Goal: Task Accomplishment & Management: Use online tool/utility

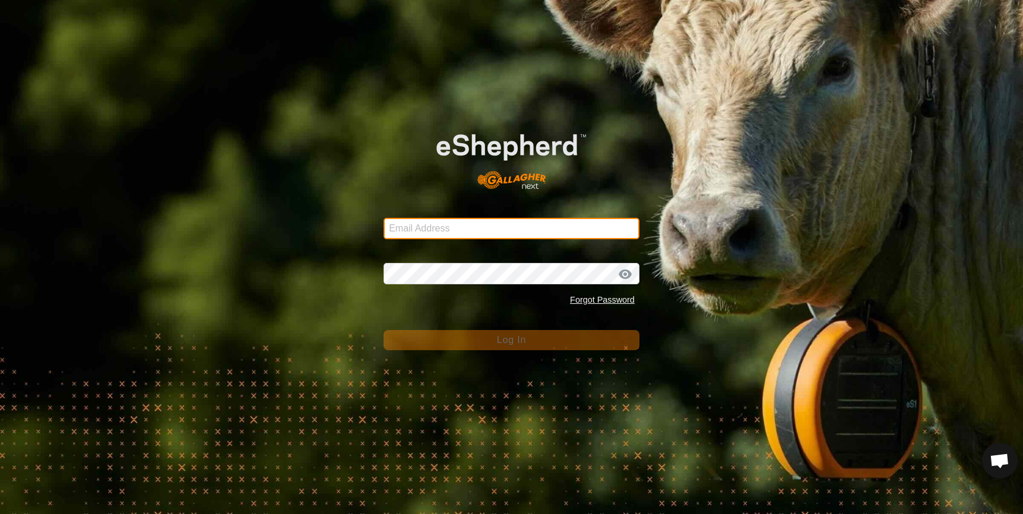
type input "[EMAIL_ADDRESS][DOMAIN_NAME]"
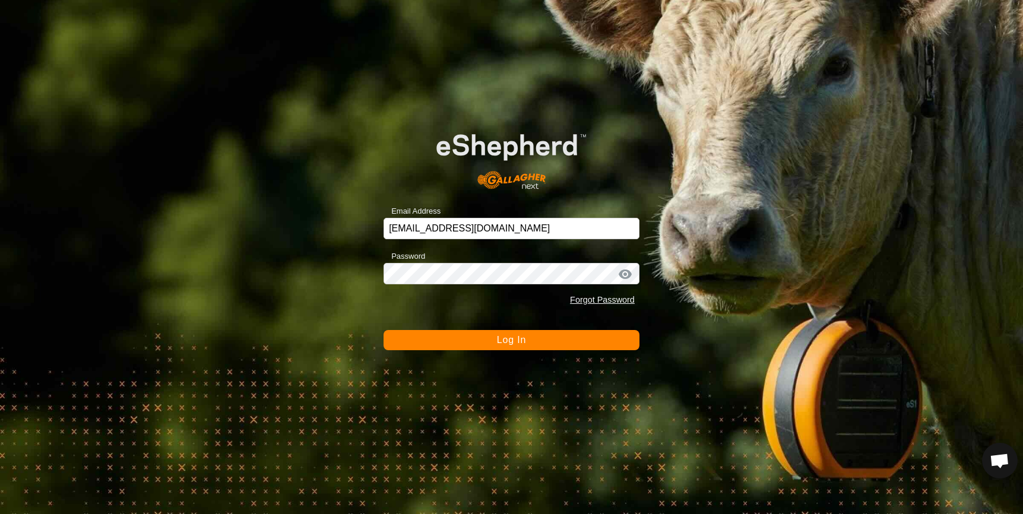
click at [530, 336] on button "Log In" at bounding box center [511, 340] width 256 height 20
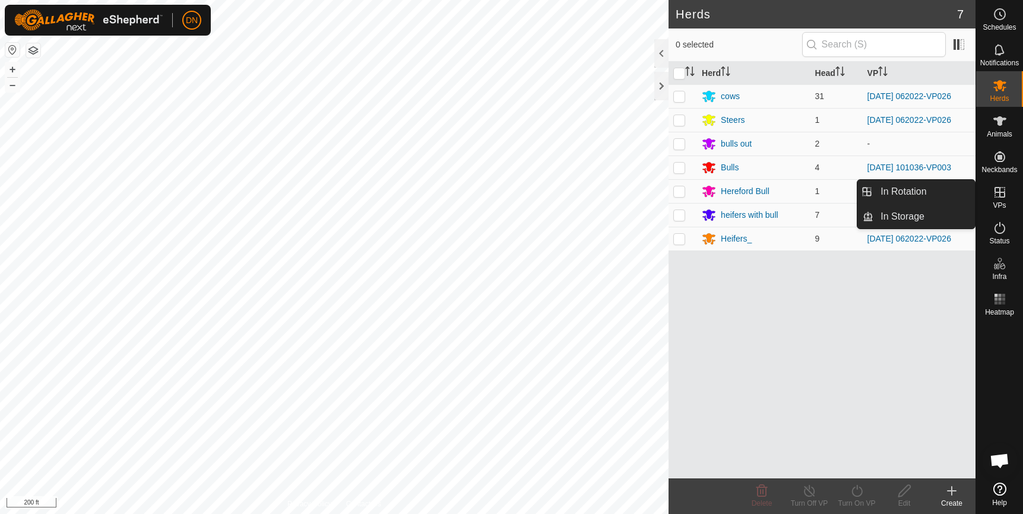
click at [1003, 198] on icon at bounding box center [999, 192] width 11 height 11
click at [907, 188] on link "In Rotation" at bounding box center [924, 192] width 102 height 24
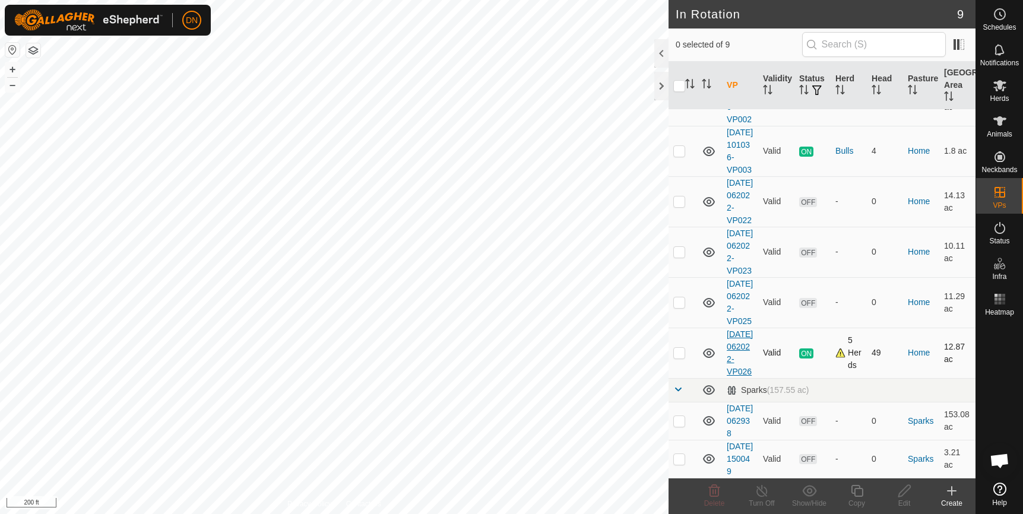
scroll to position [221, 0]
click at [680, 348] on p-checkbox at bounding box center [679, 352] width 12 height 9
checkbox input "true"
click at [854, 495] on icon at bounding box center [857, 491] width 12 height 12
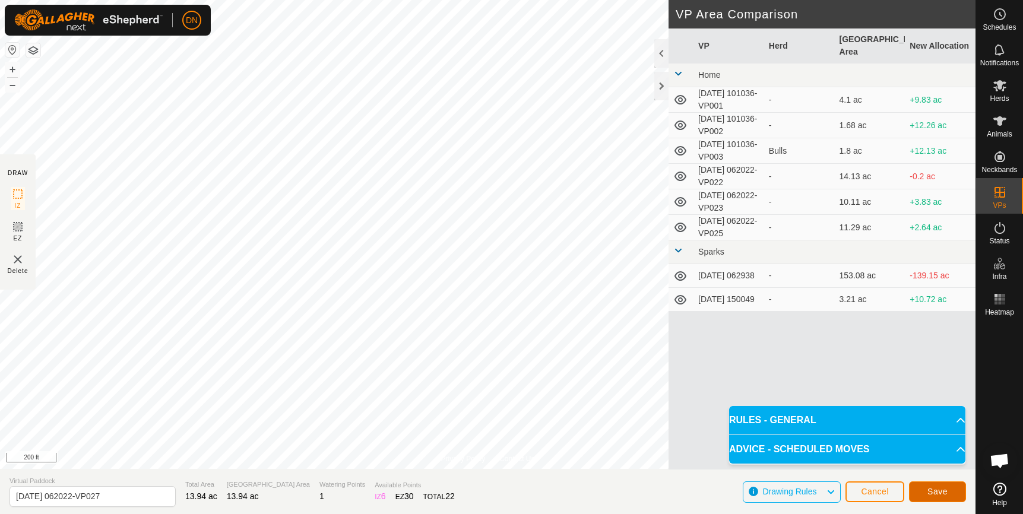
click at [956, 493] on button "Save" at bounding box center [937, 491] width 57 height 21
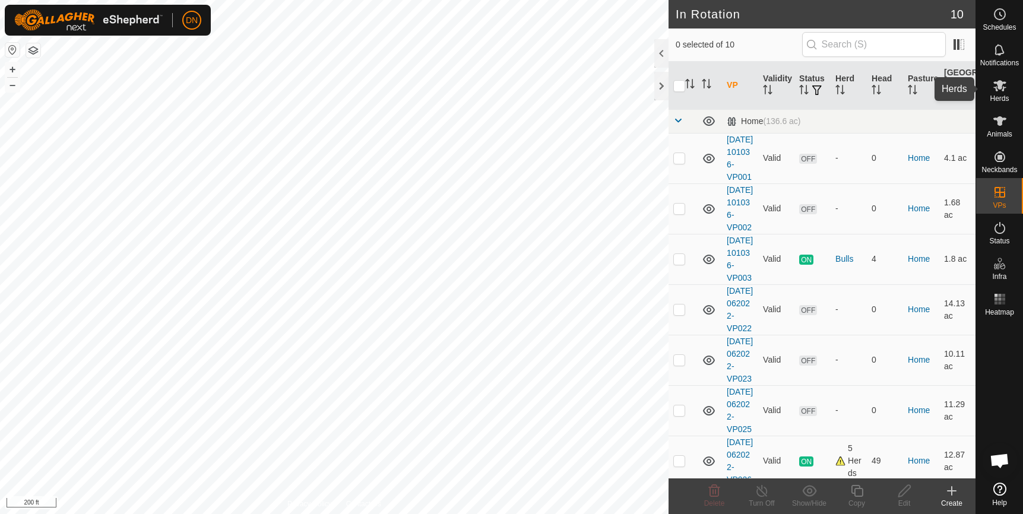
click at [1003, 84] on icon at bounding box center [1000, 85] width 14 height 14
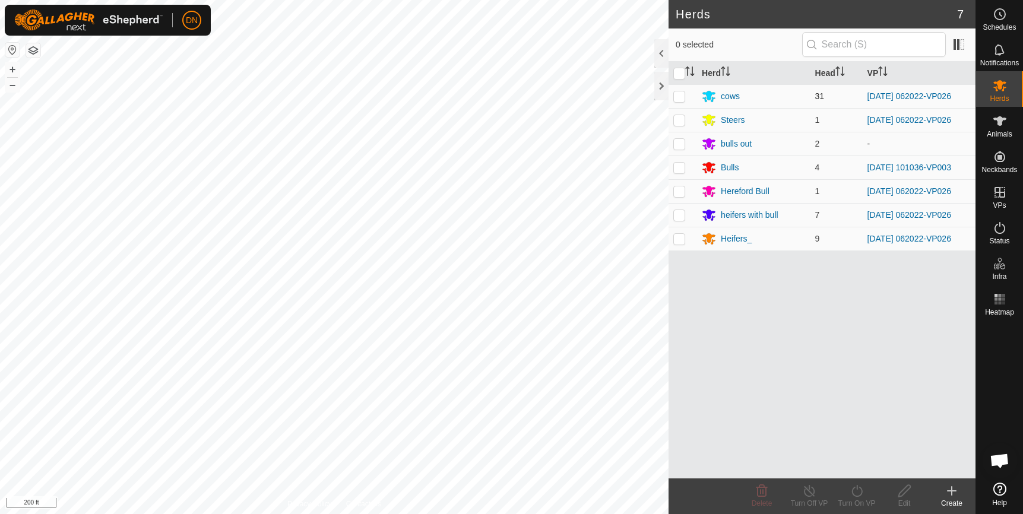
click at [676, 93] on p-checkbox at bounding box center [679, 95] width 12 height 9
checkbox input "true"
click at [676, 120] on p-checkbox at bounding box center [679, 119] width 12 height 9
checkbox input "true"
click at [678, 189] on p-checkbox at bounding box center [679, 190] width 12 height 9
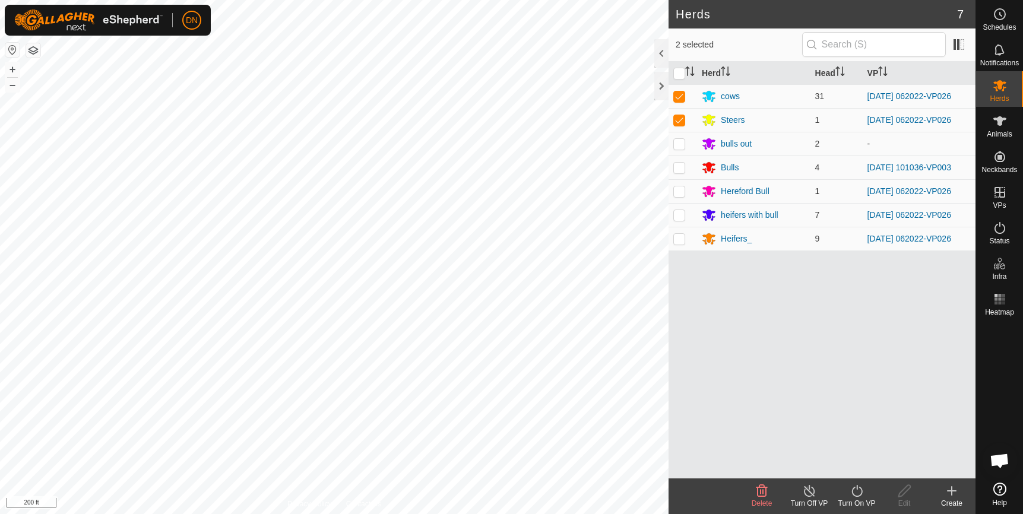
checkbox input "true"
click at [679, 214] on p-checkbox at bounding box center [679, 214] width 12 height 9
checkbox input "true"
click at [677, 236] on p-checkbox at bounding box center [679, 238] width 12 height 9
checkbox input "true"
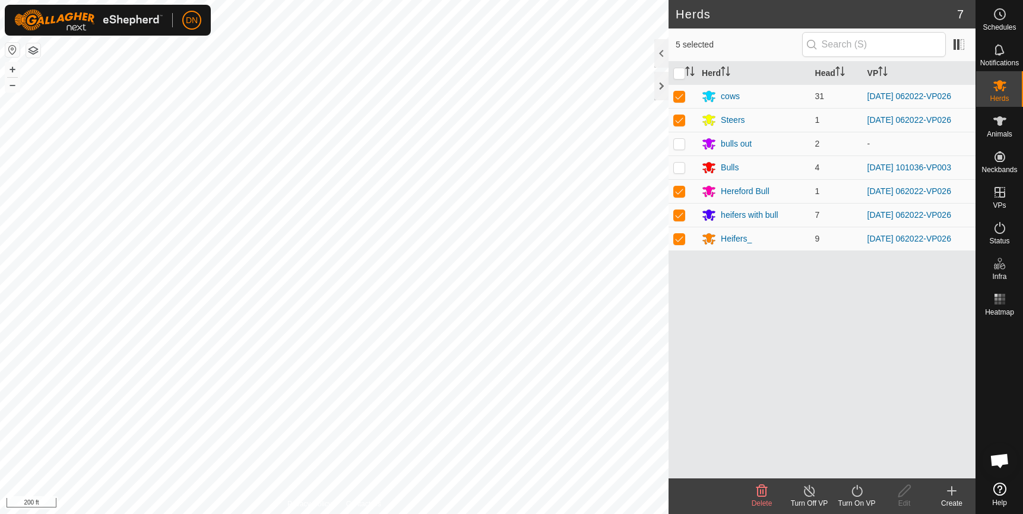
click at [850, 488] on icon at bounding box center [856, 491] width 15 height 14
click at [880, 445] on link "Later" at bounding box center [892, 440] width 118 height 24
click at [865, 490] on turn-on-svg-icon at bounding box center [856, 491] width 47 height 14
click at [860, 497] on icon at bounding box center [856, 491] width 15 height 14
click at [864, 467] on link "Now" at bounding box center [892, 465] width 118 height 24
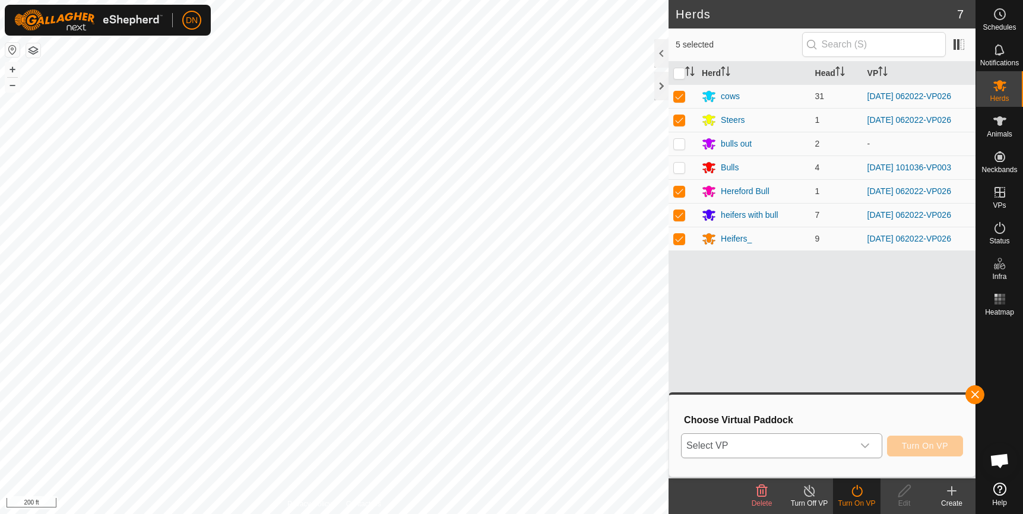
click at [864, 446] on icon "dropdown trigger" at bounding box center [865, 445] width 8 height 5
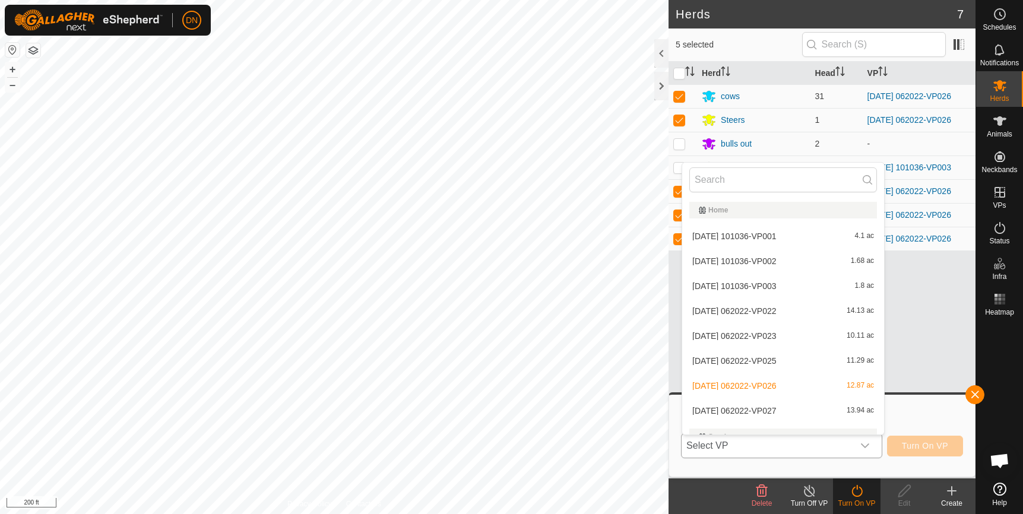
click at [791, 413] on li "[DATE] 062022-VP027 13.94 ac" at bounding box center [783, 411] width 202 height 24
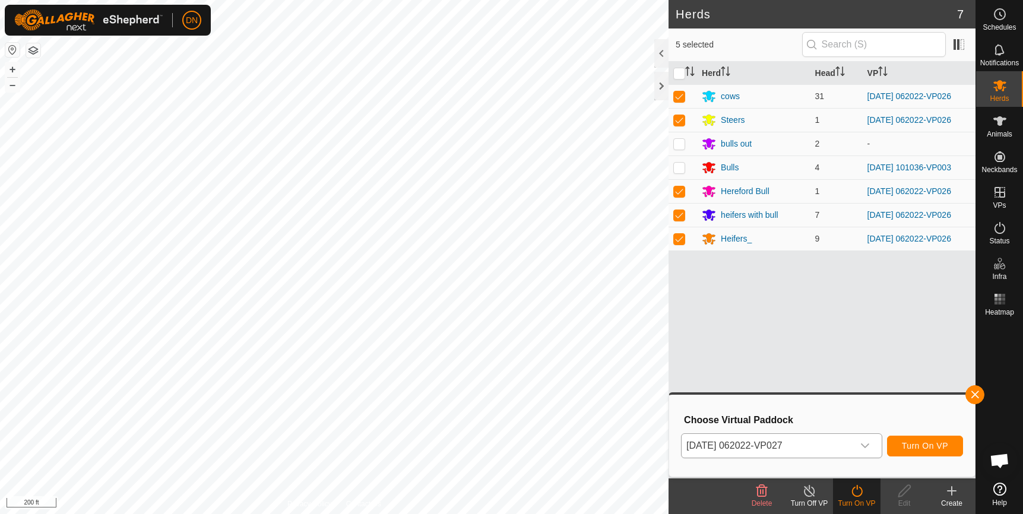
click at [869, 444] on icon "dropdown trigger" at bounding box center [864, 445] width 9 height 9
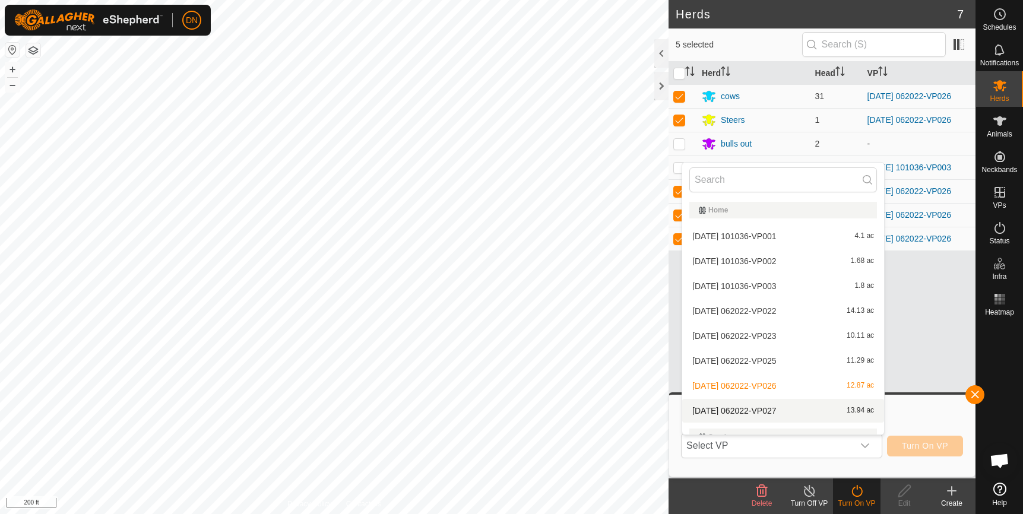
click at [821, 408] on li "[DATE] 062022-VP027 13.94 ac" at bounding box center [783, 411] width 202 height 24
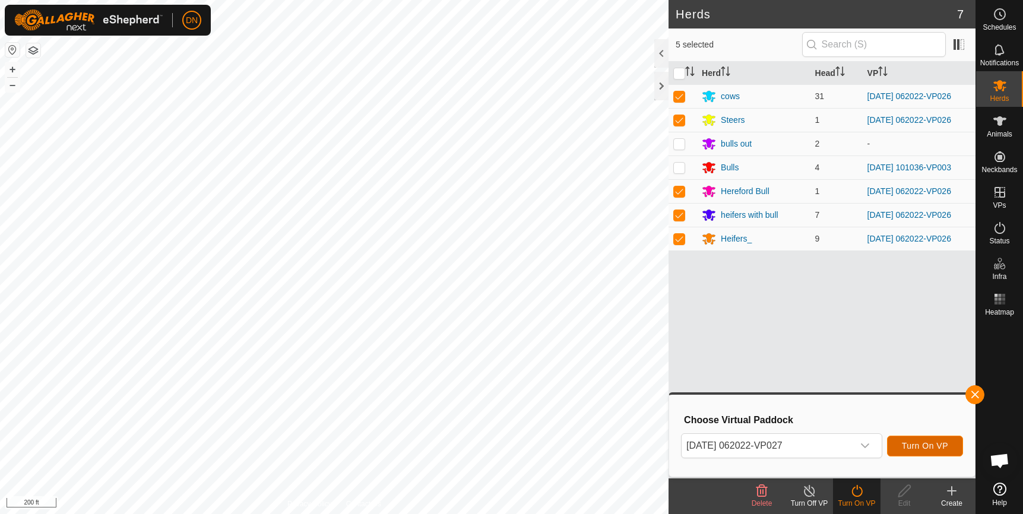
click at [913, 441] on span "Turn On VP" at bounding box center [925, 445] width 46 height 9
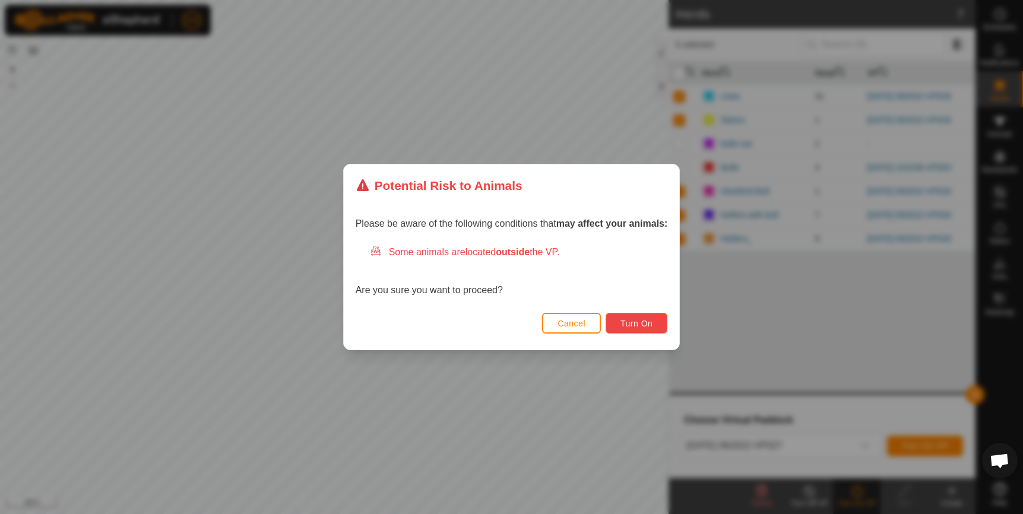
click at [657, 326] on button "Turn On" at bounding box center [636, 323] width 62 height 21
